Goal: Transaction & Acquisition: Purchase product/service

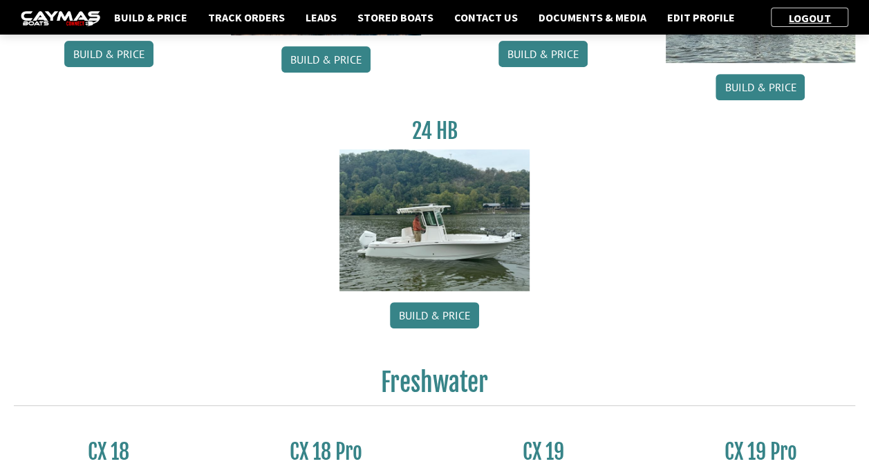
scroll to position [207, 0]
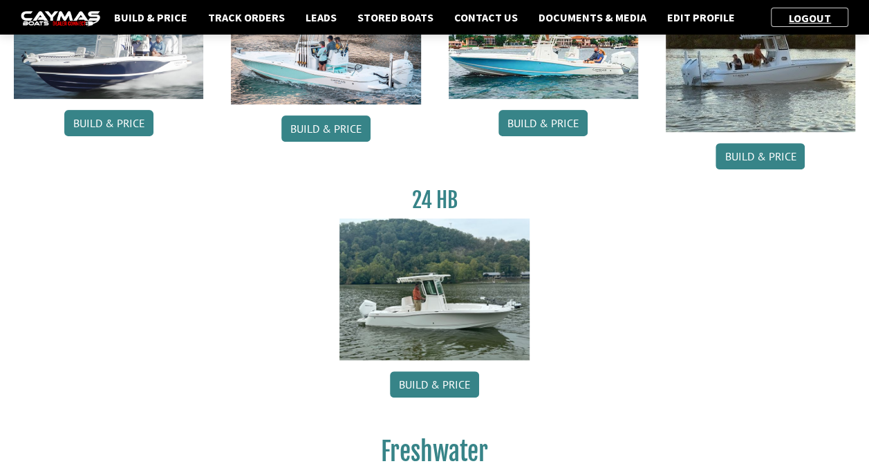
click at [466, 315] on img at bounding box center [433, 289] width 189 height 142
click at [460, 377] on link "Build & Price" at bounding box center [434, 384] width 89 height 26
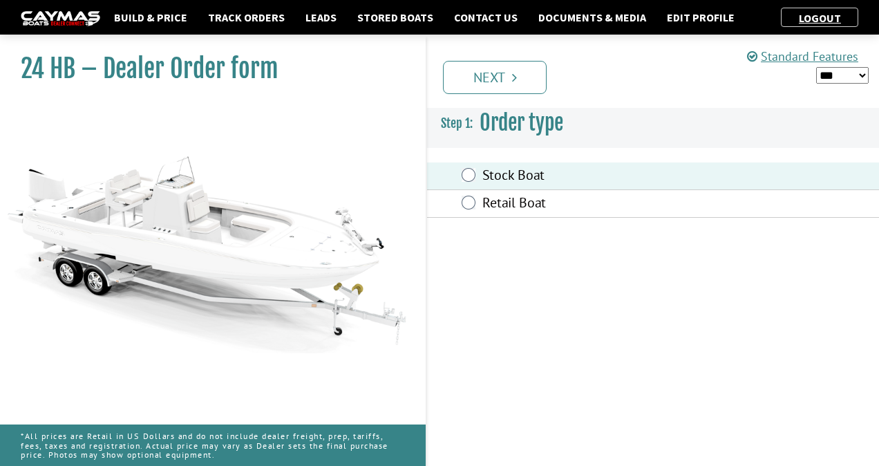
click at [845, 71] on select "*** ****** ******" at bounding box center [842, 75] width 53 height 17
click at [816, 67] on select "*** ****** ******" at bounding box center [842, 75] width 53 height 17
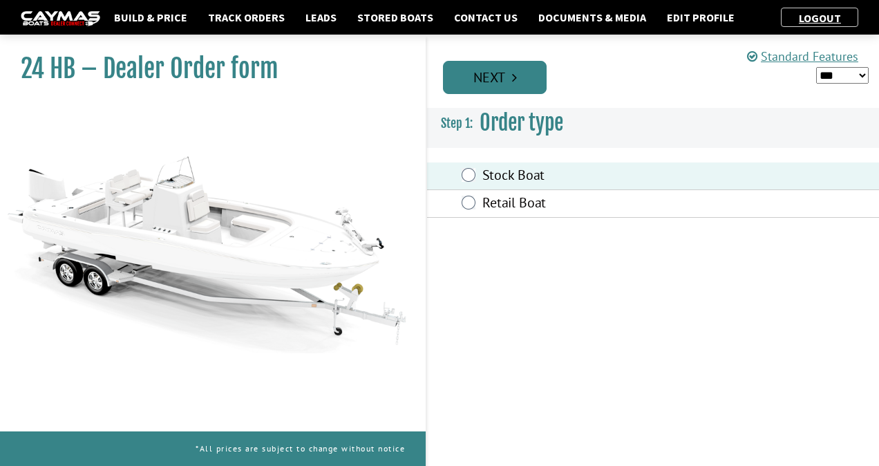
click at [482, 75] on link "Next" at bounding box center [495, 77] width 104 height 33
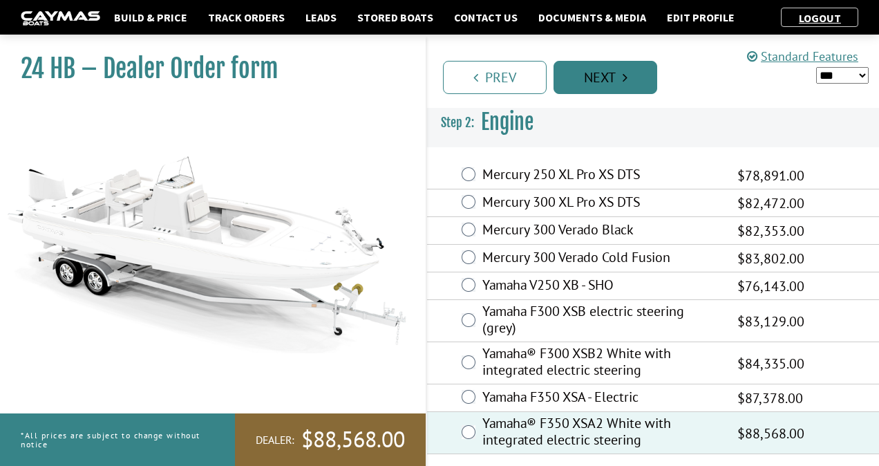
click at [610, 73] on link "Next" at bounding box center [606, 77] width 104 height 33
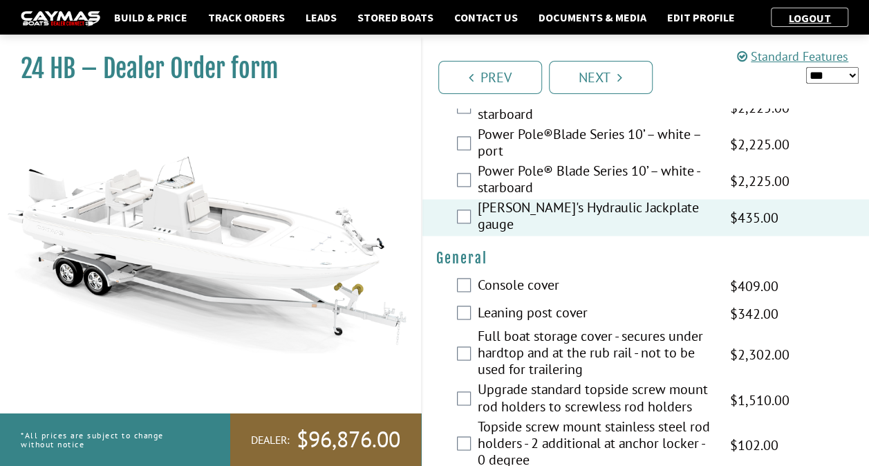
scroll to position [968, 0]
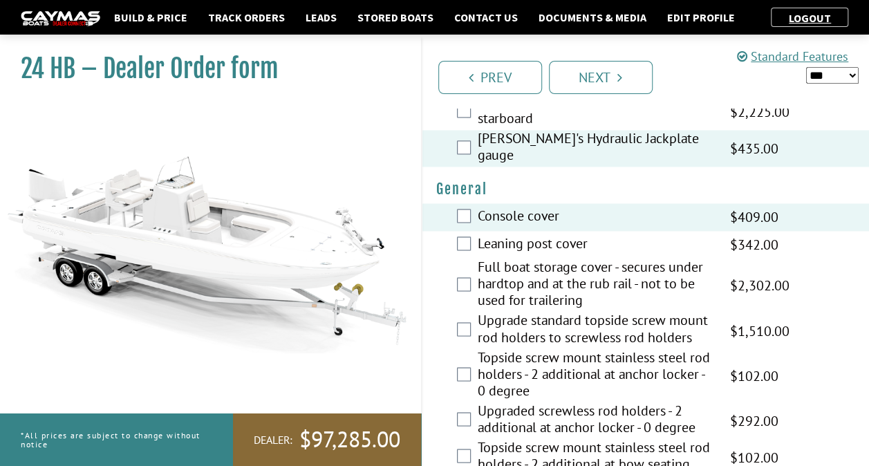
click at [460, 263] on div "Full boat storage cover - secures under hardtop and at the rub rail - not to be…" at bounding box center [645, 284] width 447 height 53
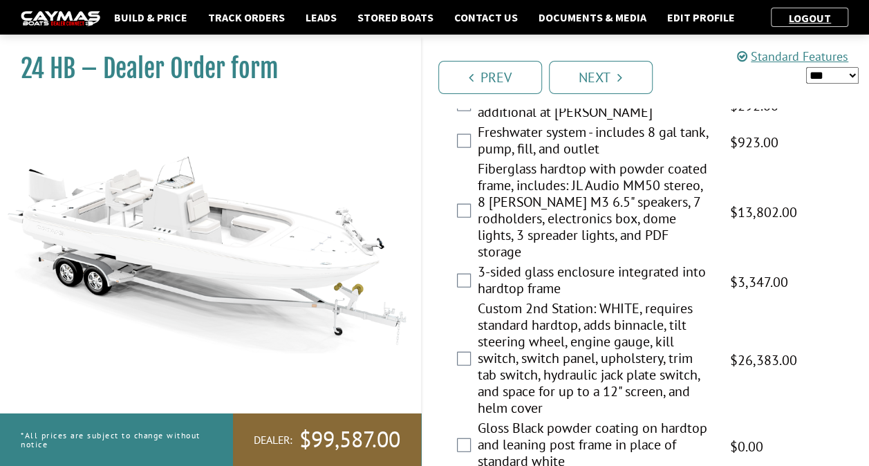
scroll to position [1451, 0]
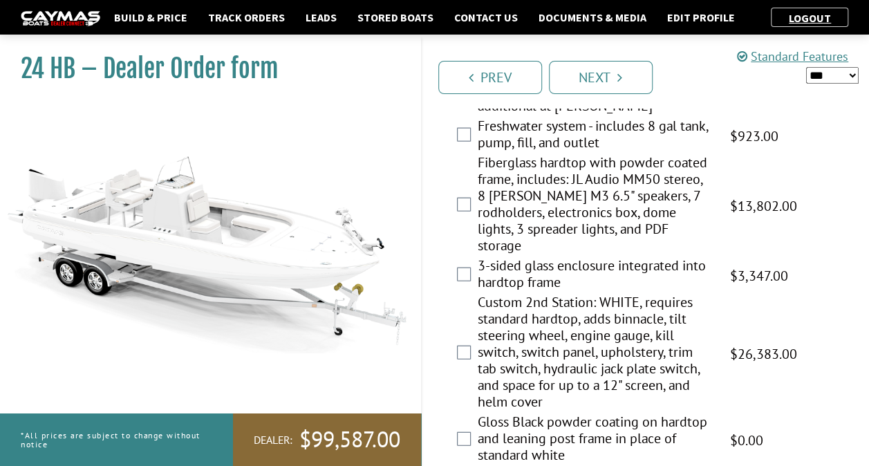
click at [475, 257] on div "3-sided glass enclosure integrated into hardtop frame $5,149.00 MAP $5,149.00 M…" at bounding box center [645, 275] width 447 height 37
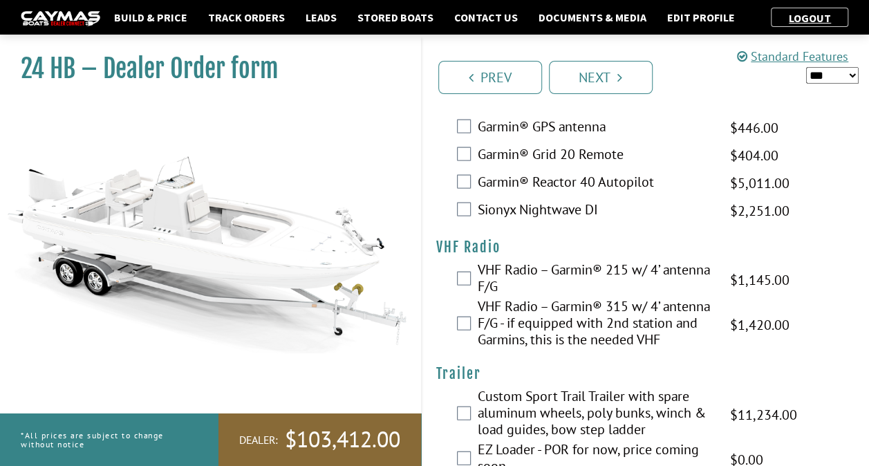
scroll to position [4026, 0]
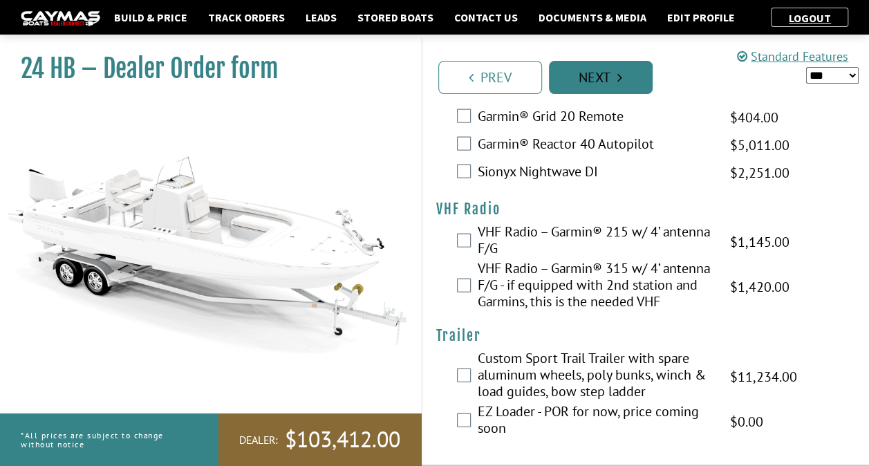
click at [610, 82] on link "Next" at bounding box center [601, 77] width 104 height 33
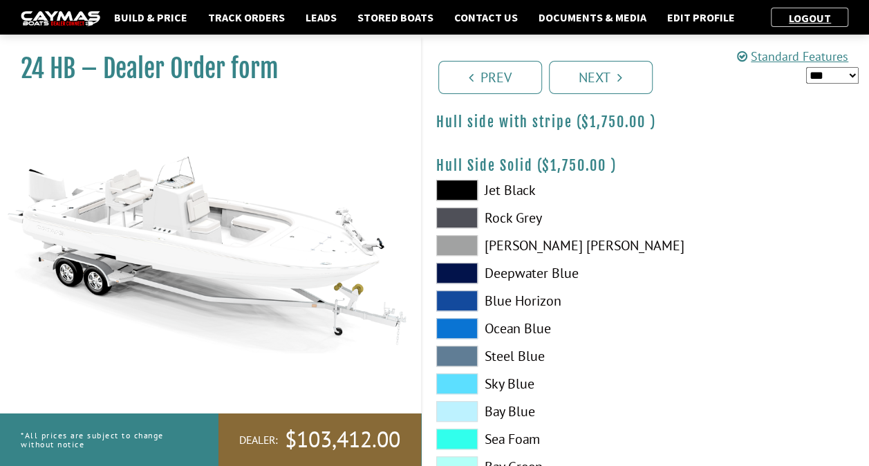
scroll to position [276, 0]
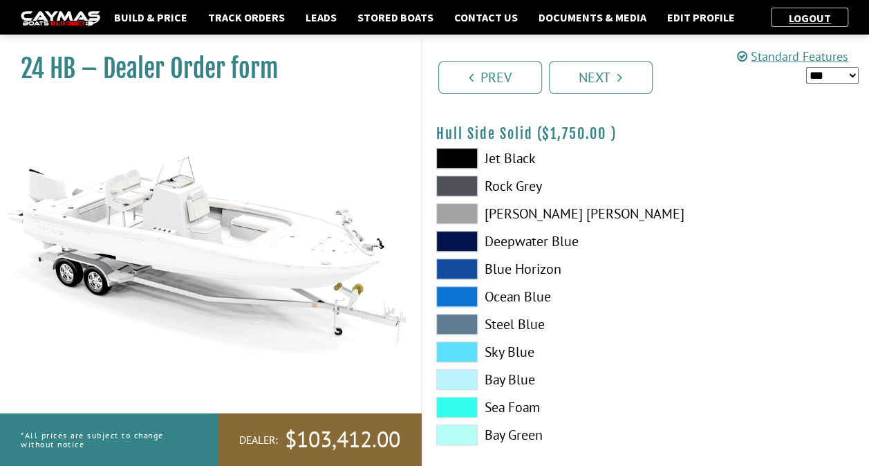
click at [462, 243] on span at bounding box center [456, 241] width 41 height 21
click at [461, 261] on span at bounding box center [456, 268] width 41 height 21
click at [459, 239] on span at bounding box center [456, 241] width 41 height 21
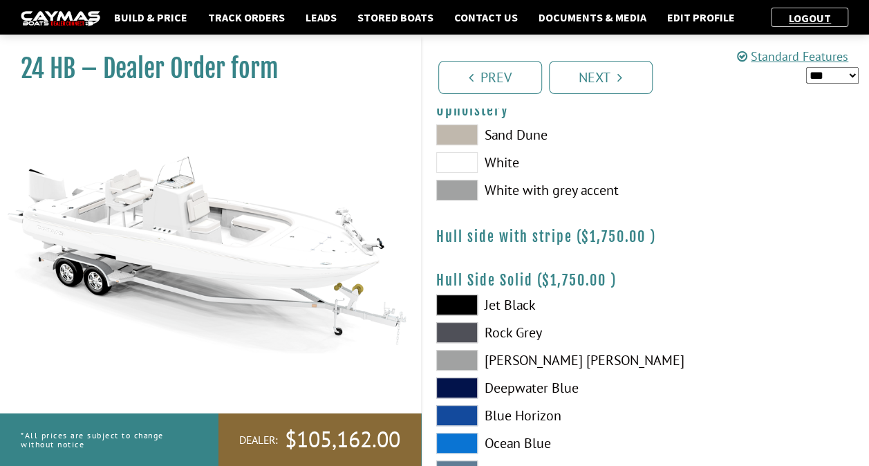
scroll to position [69, 0]
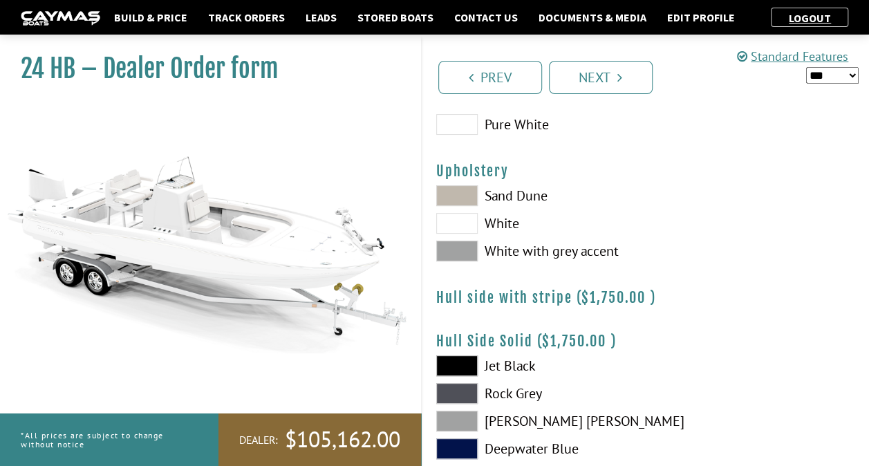
click at [464, 189] on span at bounding box center [456, 195] width 41 height 21
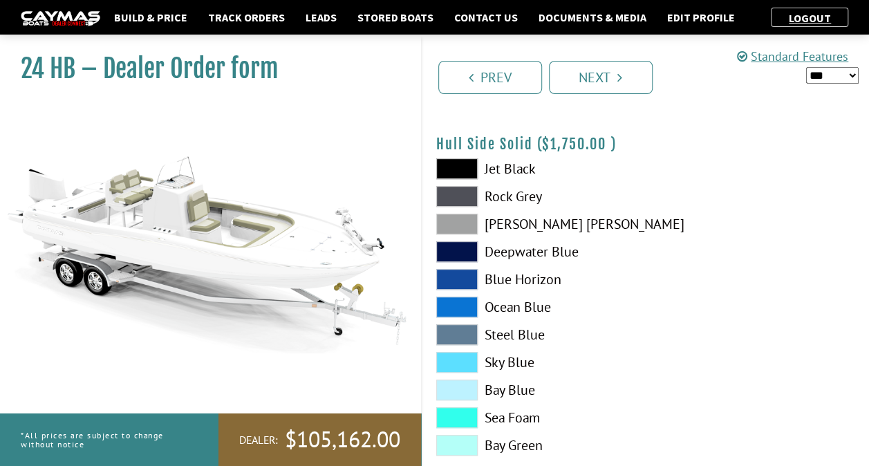
scroll to position [276, 0]
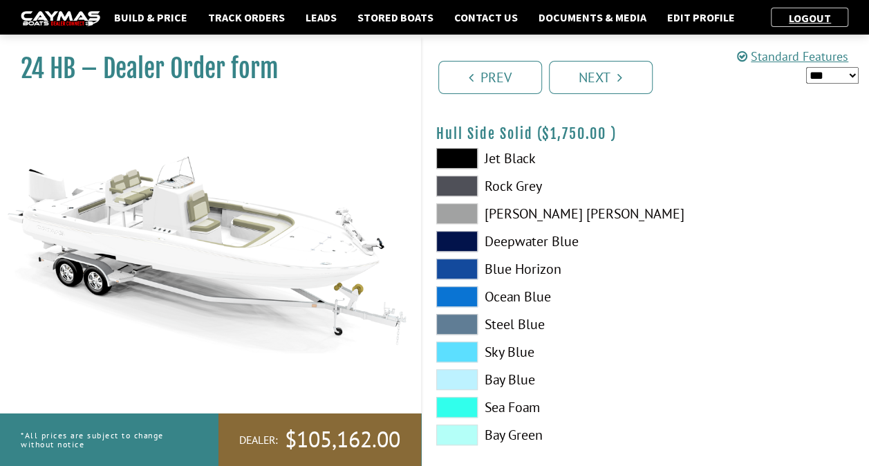
click at [464, 234] on span at bounding box center [456, 241] width 41 height 21
click at [472, 236] on span at bounding box center [456, 241] width 41 height 21
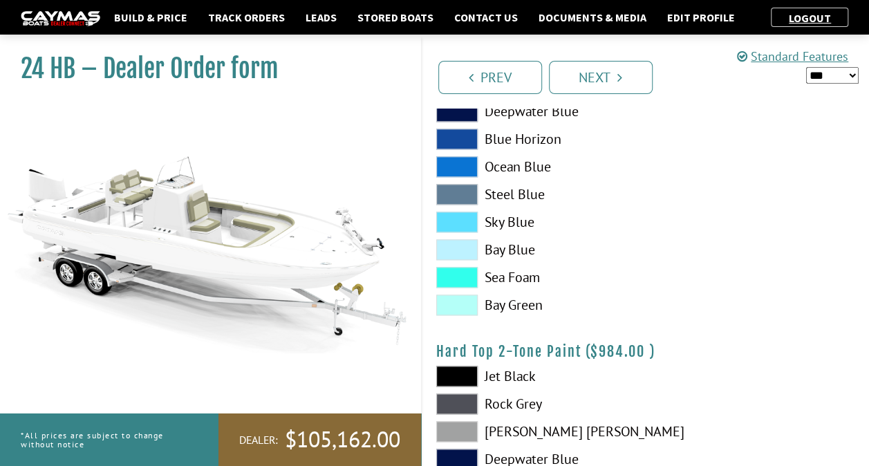
scroll to position [760, 0]
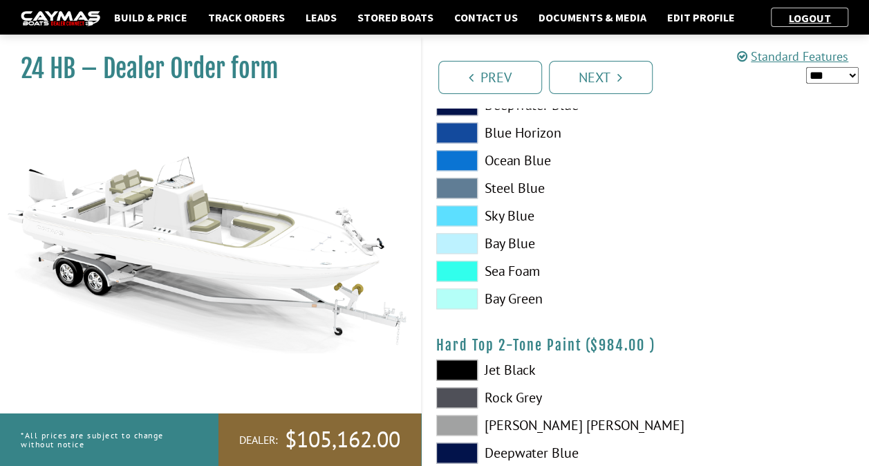
click at [456, 214] on span at bounding box center [456, 215] width 41 height 21
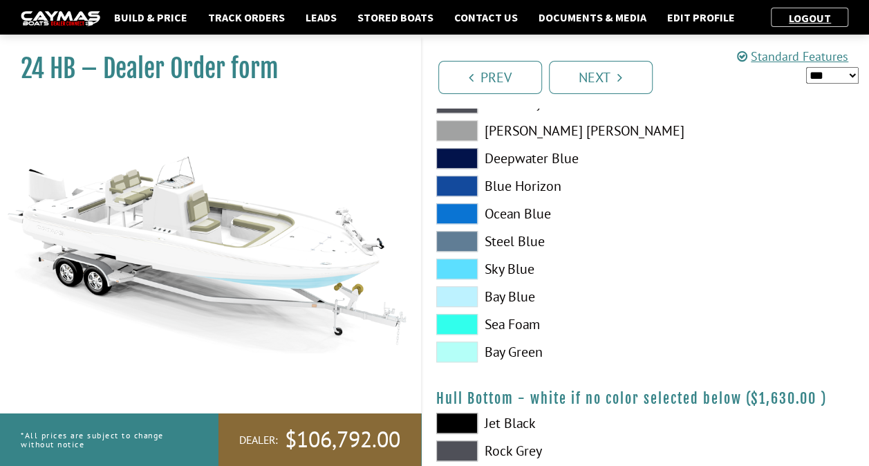
scroll to position [276, 0]
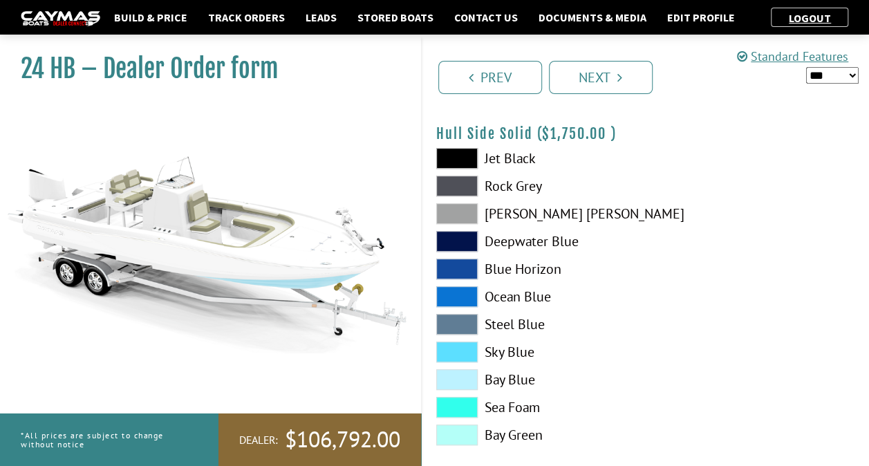
click at [469, 259] on span at bounding box center [456, 268] width 41 height 21
click at [467, 296] on span at bounding box center [456, 296] width 41 height 21
click at [460, 234] on span at bounding box center [456, 241] width 41 height 21
click at [461, 210] on span at bounding box center [456, 213] width 41 height 21
click at [451, 158] on span at bounding box center [456, 158] width 41 height 21
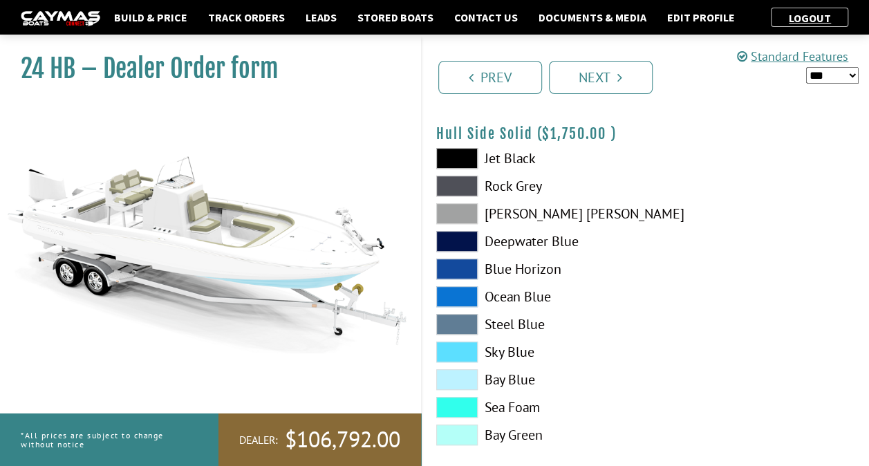
click at [464, 267] on span at bounding box center [456, 268] width 41 height 21
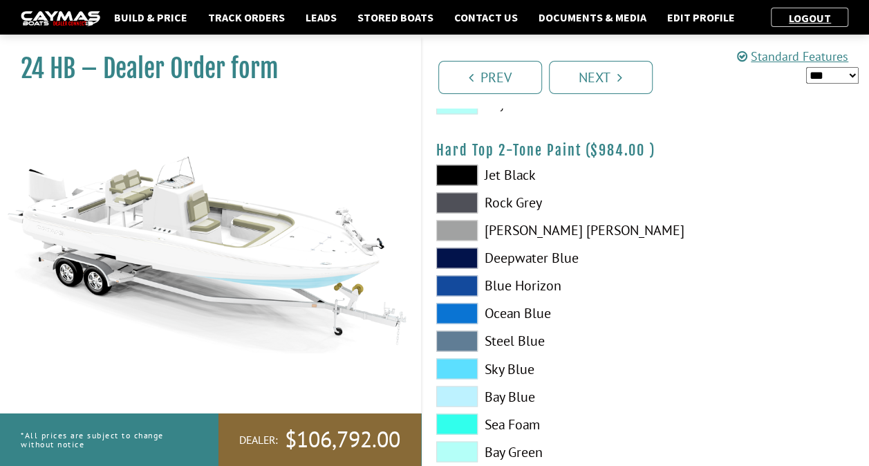
scroll to position [1034, 0]
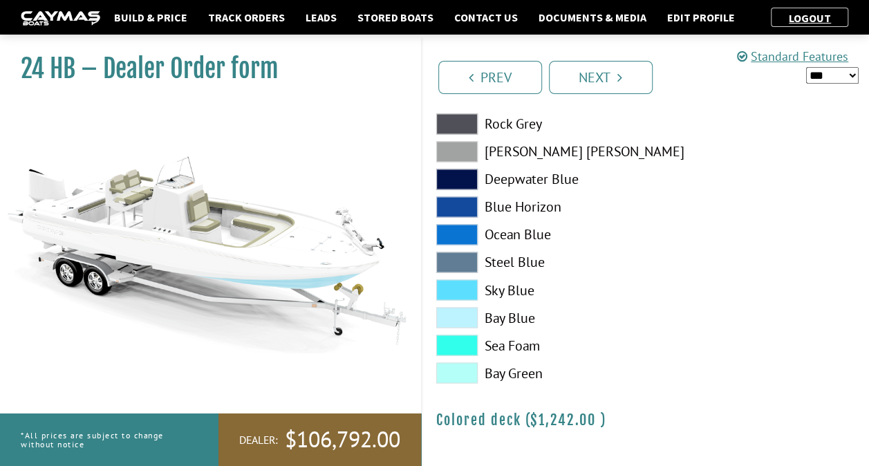
click at [471, 200] on span at bounding box center [456, 206] width 41 height 21
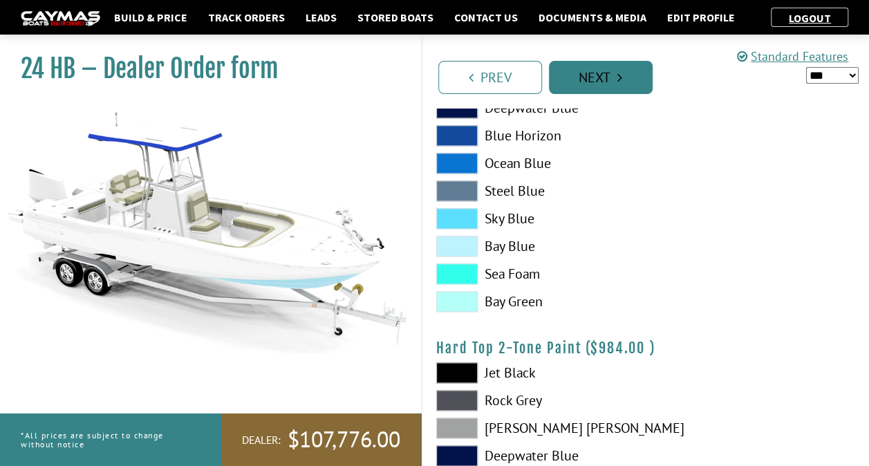
click at [591, 84] on link "Next" at bounding box center [601, 77] width 104 height 33
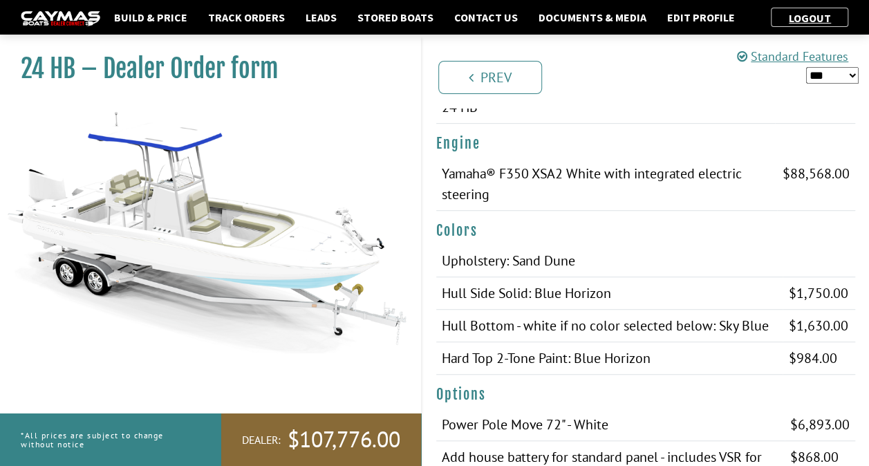
scroll to position [207, 0]
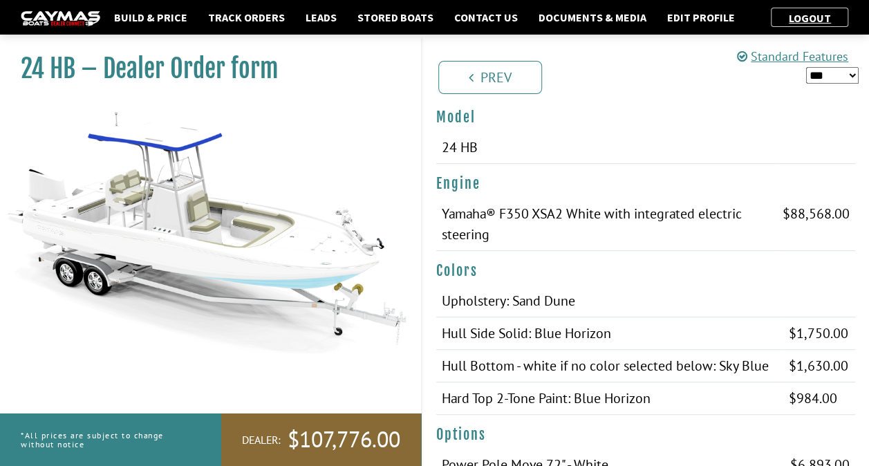
click at [813, 73] on select "*** ****** ******" at bounding box center [832, 75] width 53 height 17
click at [806, 67] on select "*** ****** ******" at bounding box center [832, 75] width 53 height 17
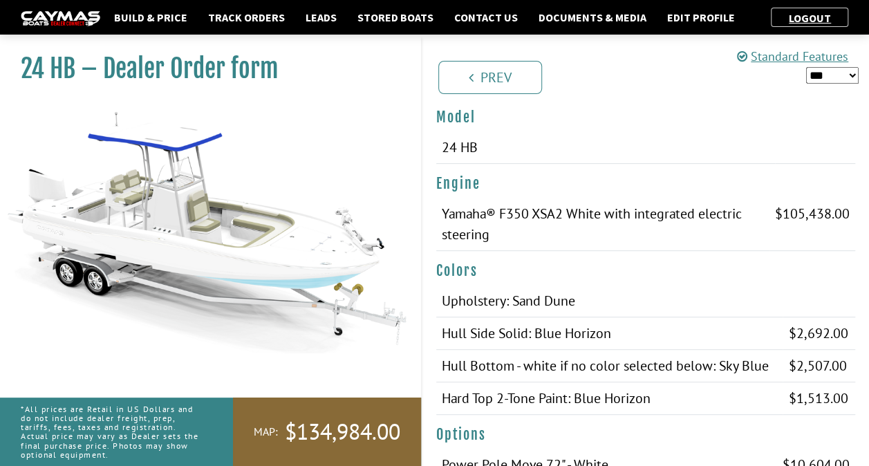
click at [818, 76] on select "*** ****** ******" at bounding box center [832, 75] width 53 height 17
select select "*"
click at [806, 67] on select "*** ****** ******" at bounding box center [832, 75] width 53 height 17
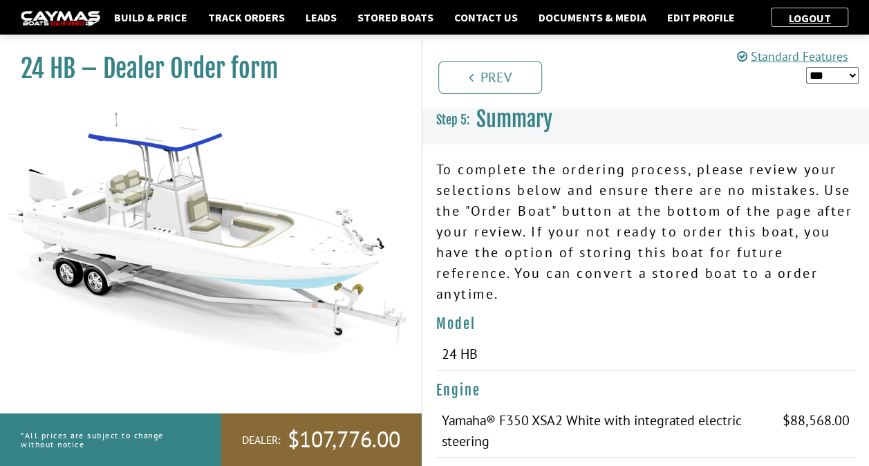
scroll to position [0, 0]
click at [816, 21] on link "Logout" at bounding box center [810, 18] width 56 height 14
